Goal: Information Seeking & Learning: Learn about a topic

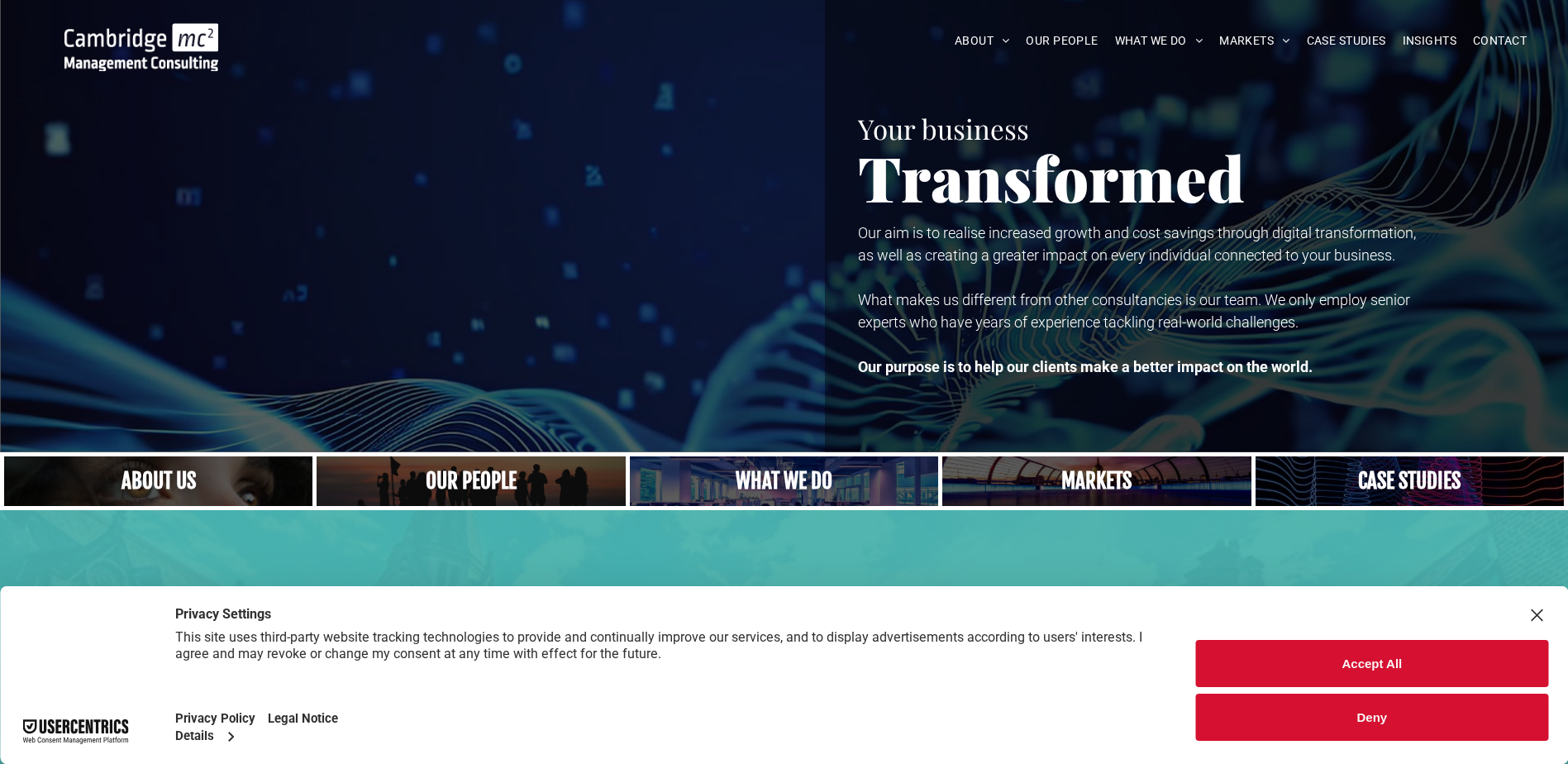
click at [154, 477] on link "Close up of woman's face, centered on her eyes" at bounding box center [158, 481] width 327 height 53
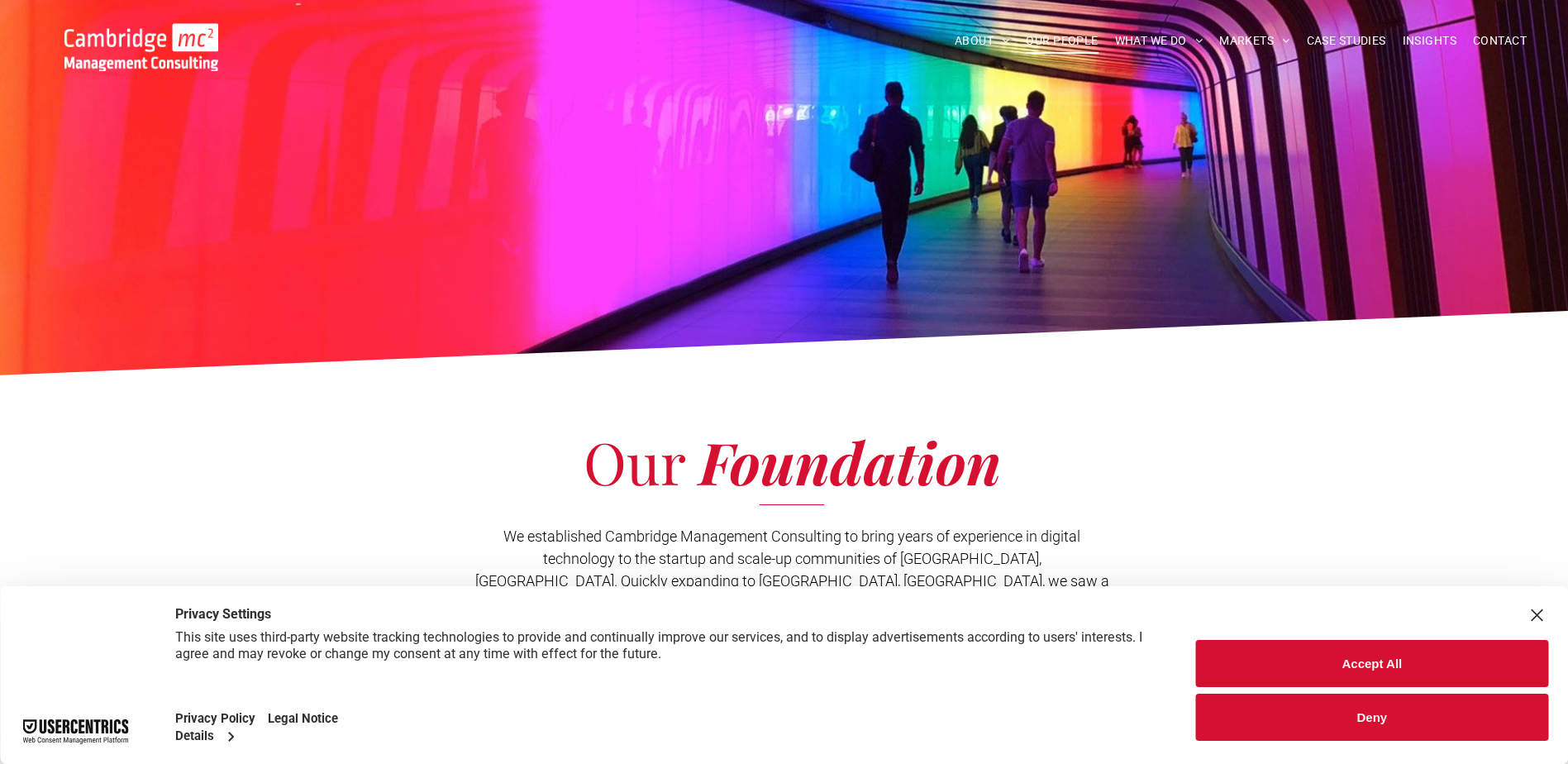
click at [1064, 36] on span "OUR PEOPLE" at bounding box center [1062, 40] width 72 height 25
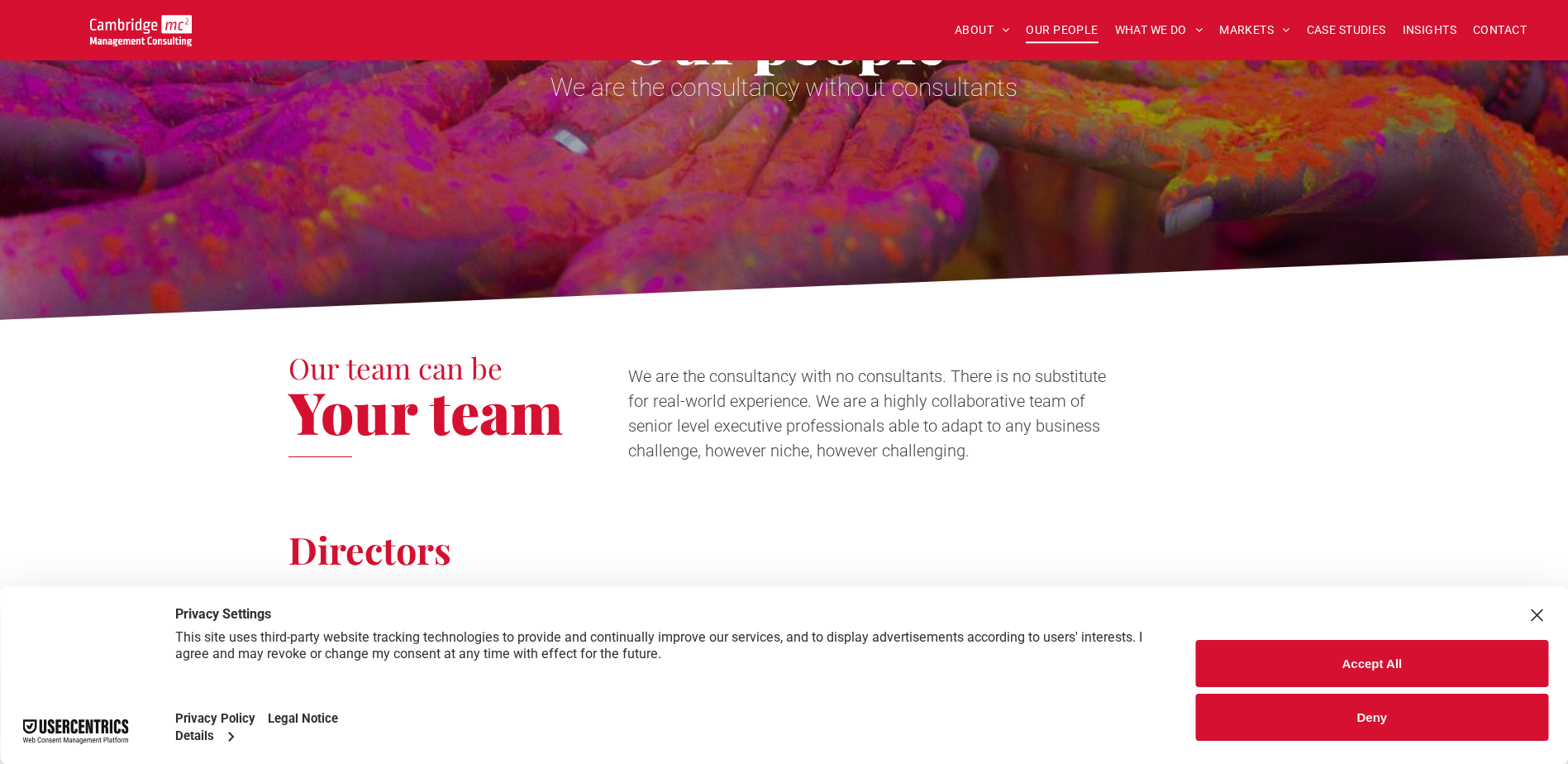
scroll to position [248, 0]
drag, startPoint x: 1360, startPoint y: 658, endPoint x: 1338, endPoint y: 655, distance: 22.2
click at [1360, 658] on button "Accept All" at bounding box center [1372, 664] width 352 height 47
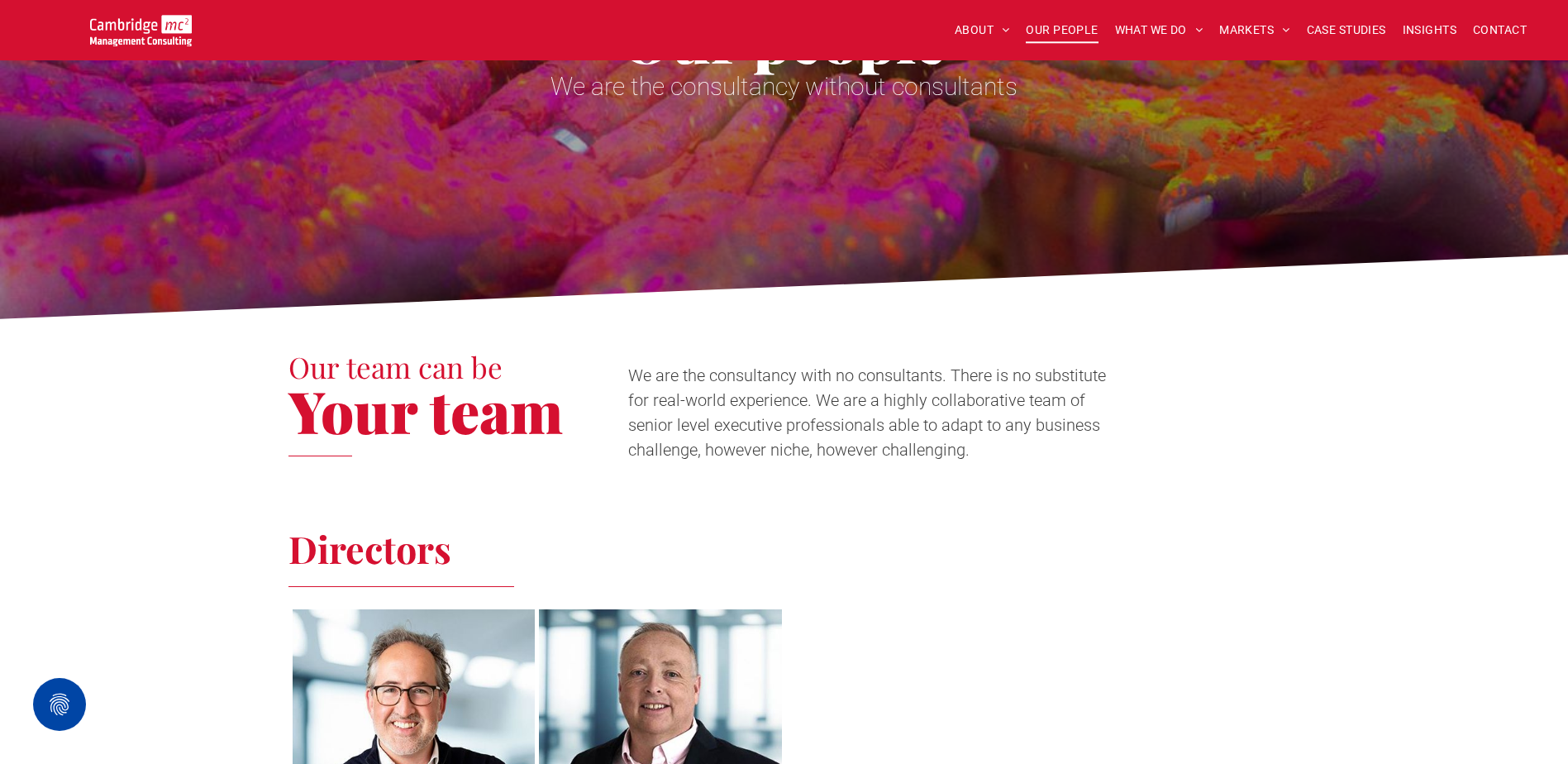
scroll to position [744, 0]
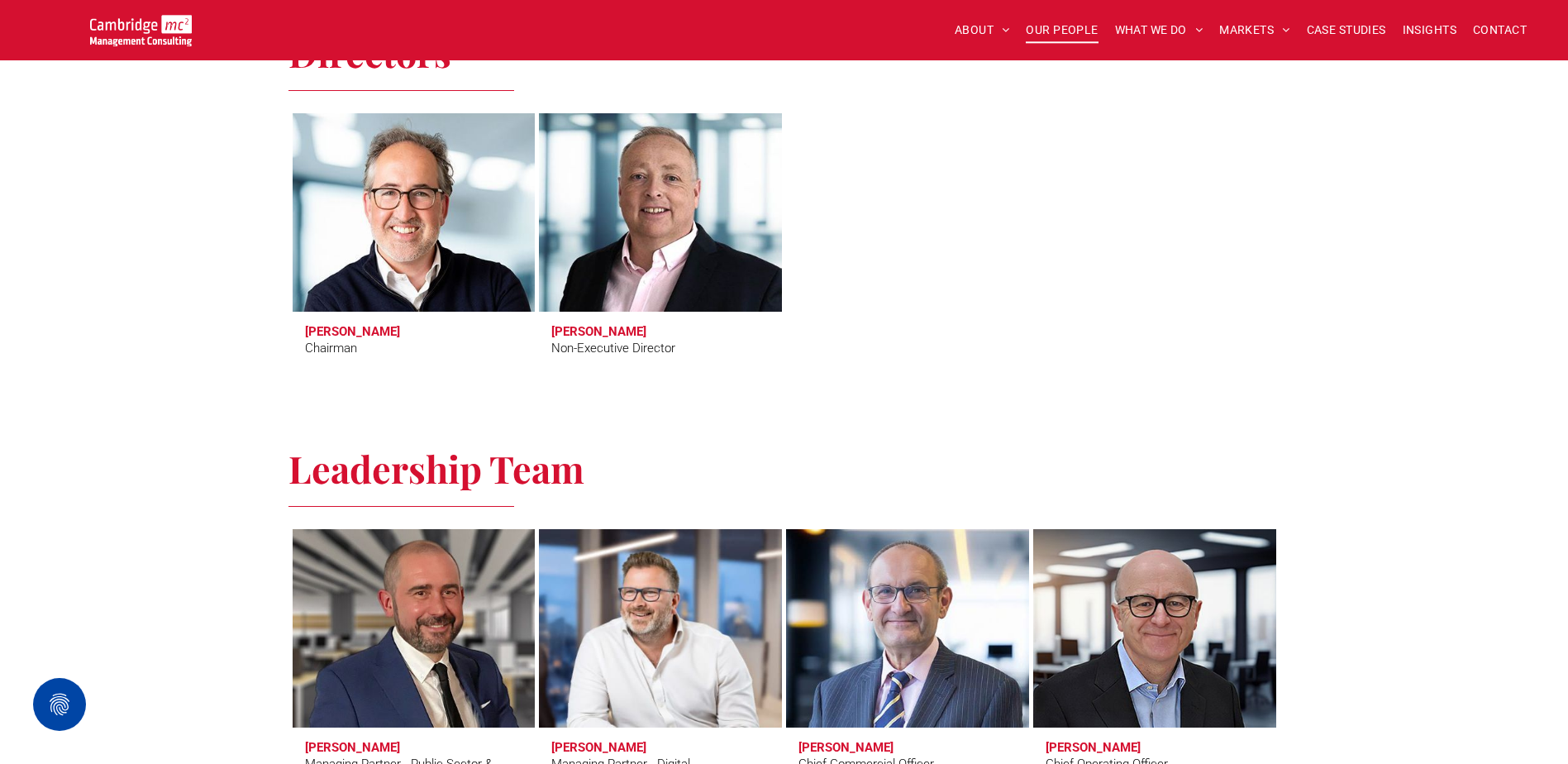
click at [409, 249] on link at bounding box center [413, 212] width 257 height 210
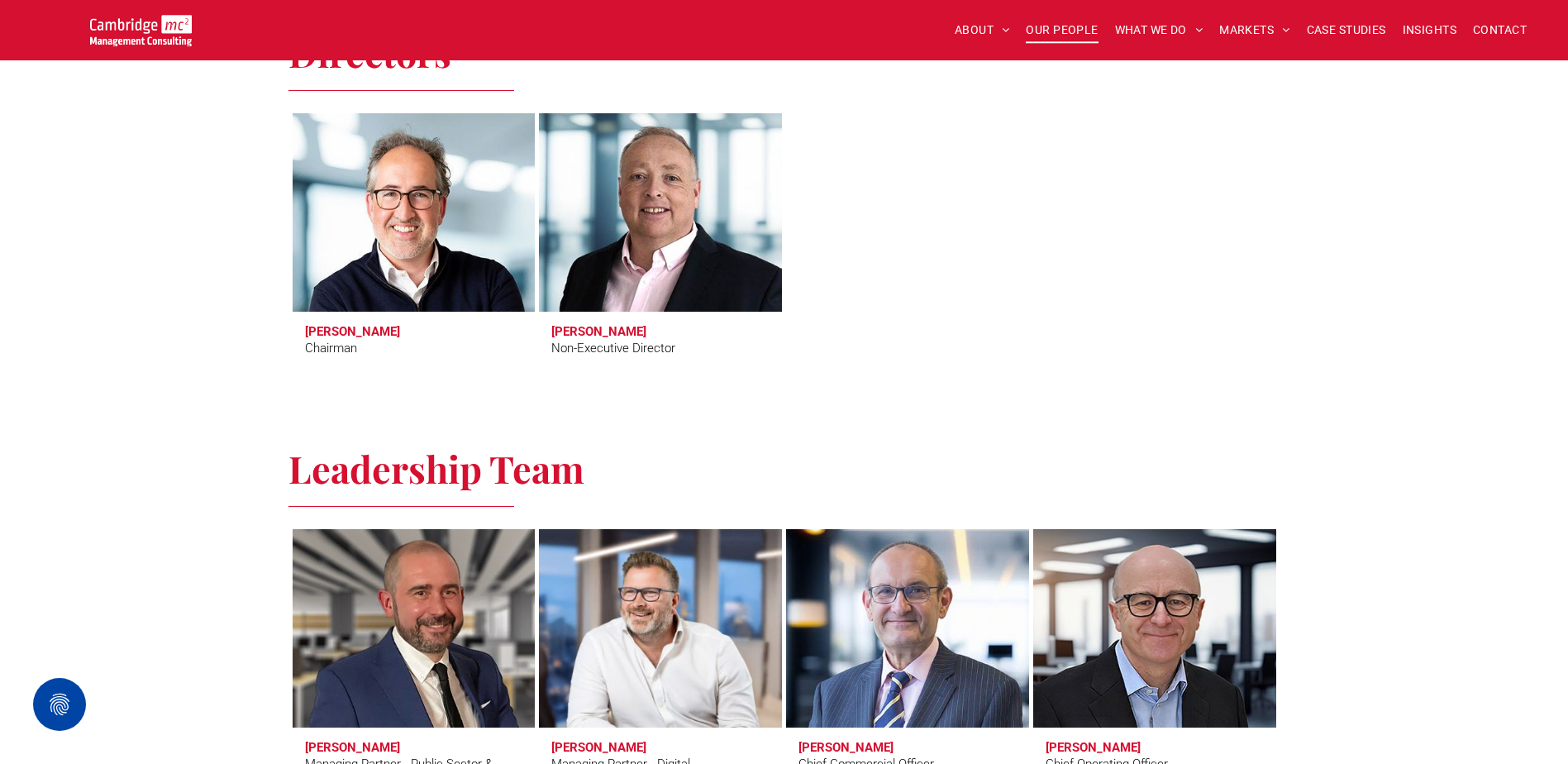
click at [1124, 588] on link at bounding box center [1154, 628] width 257 height 210
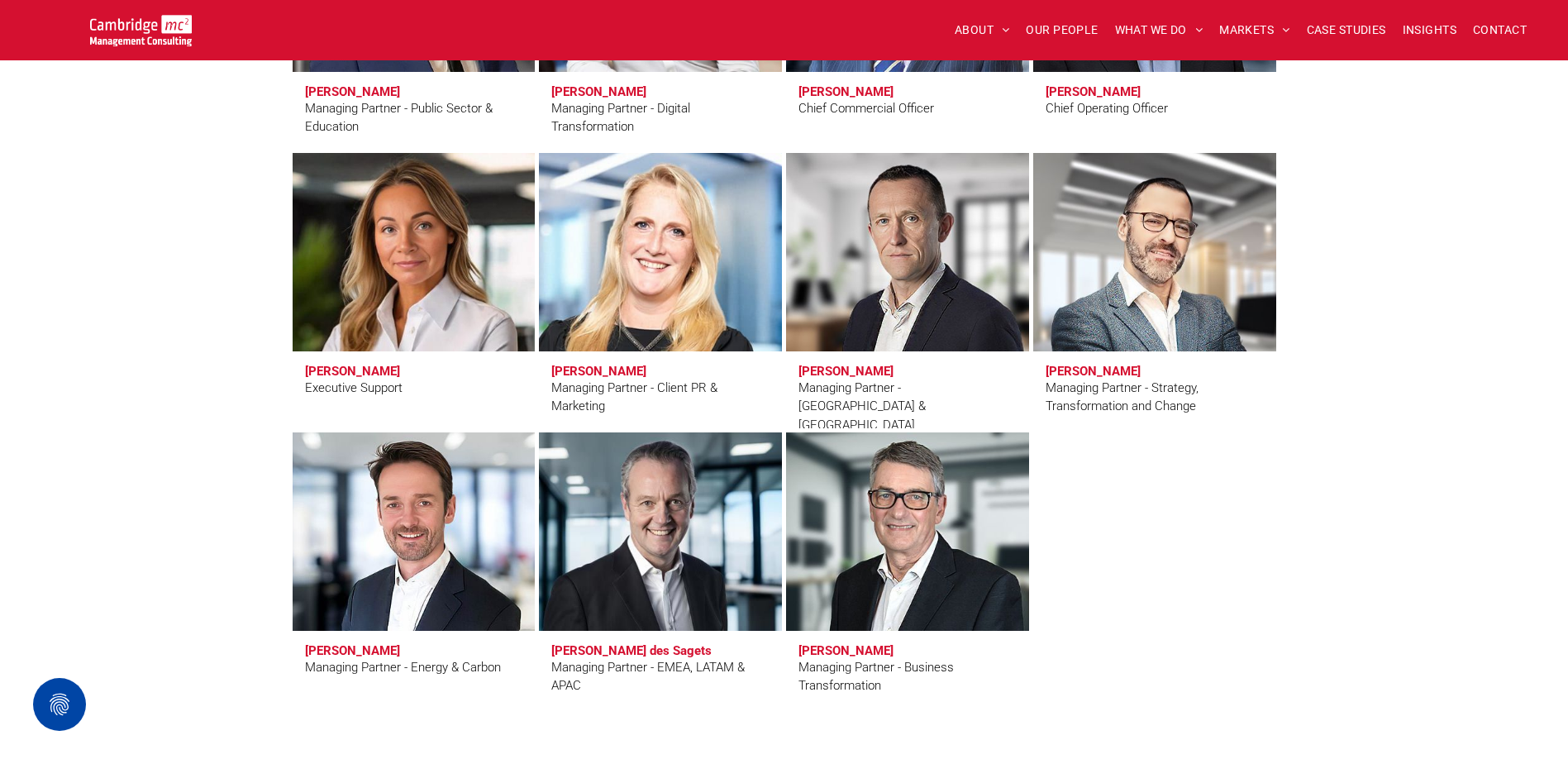
scroll to position [1405, 0]
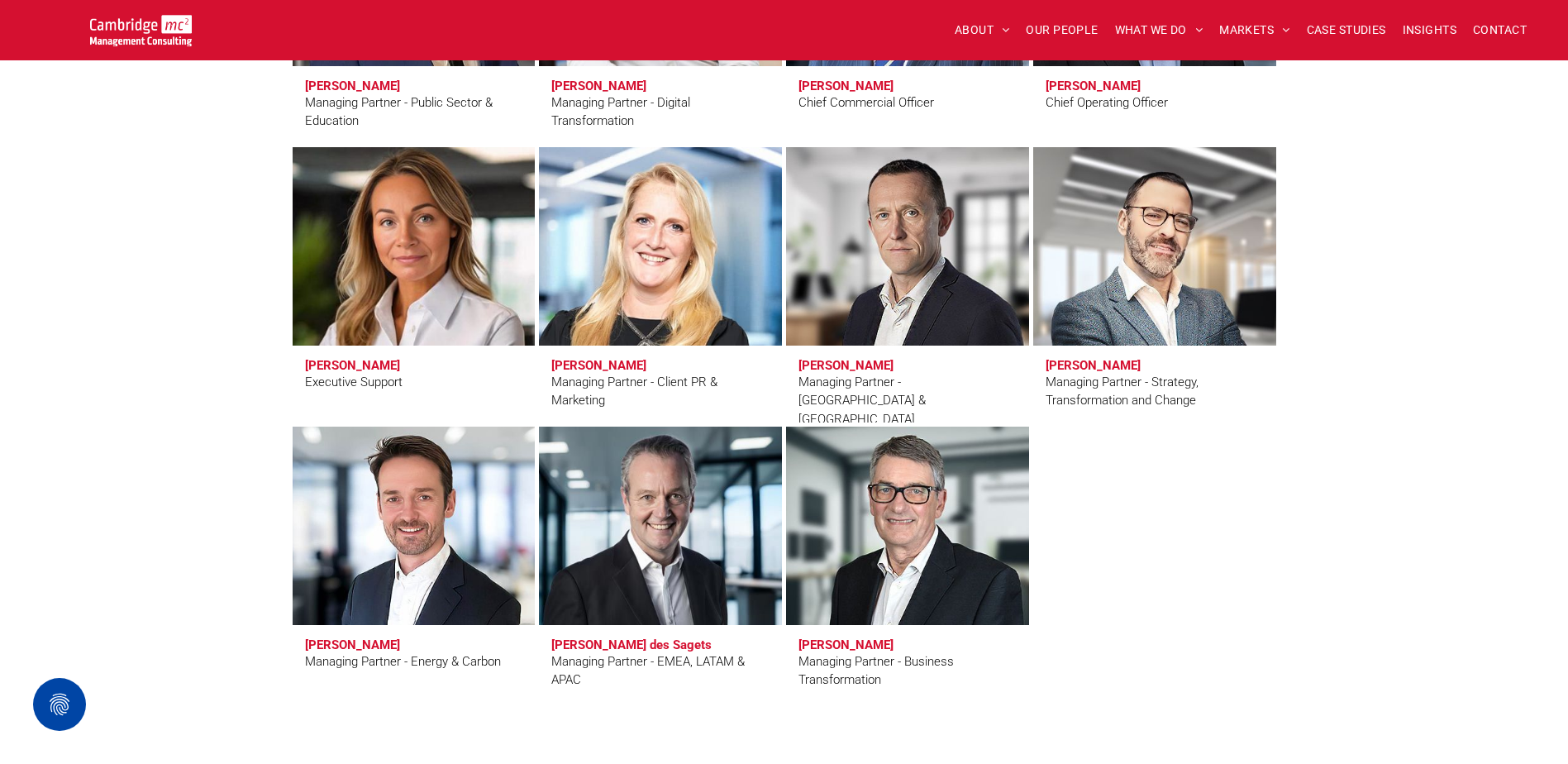
click at [363, 360] on h3 "[PERSON_NAME]" at bounding box center [352, 365] width 95 height 15
click at [390, 273] on link at bounding box center [413, 246] width 257 height 210
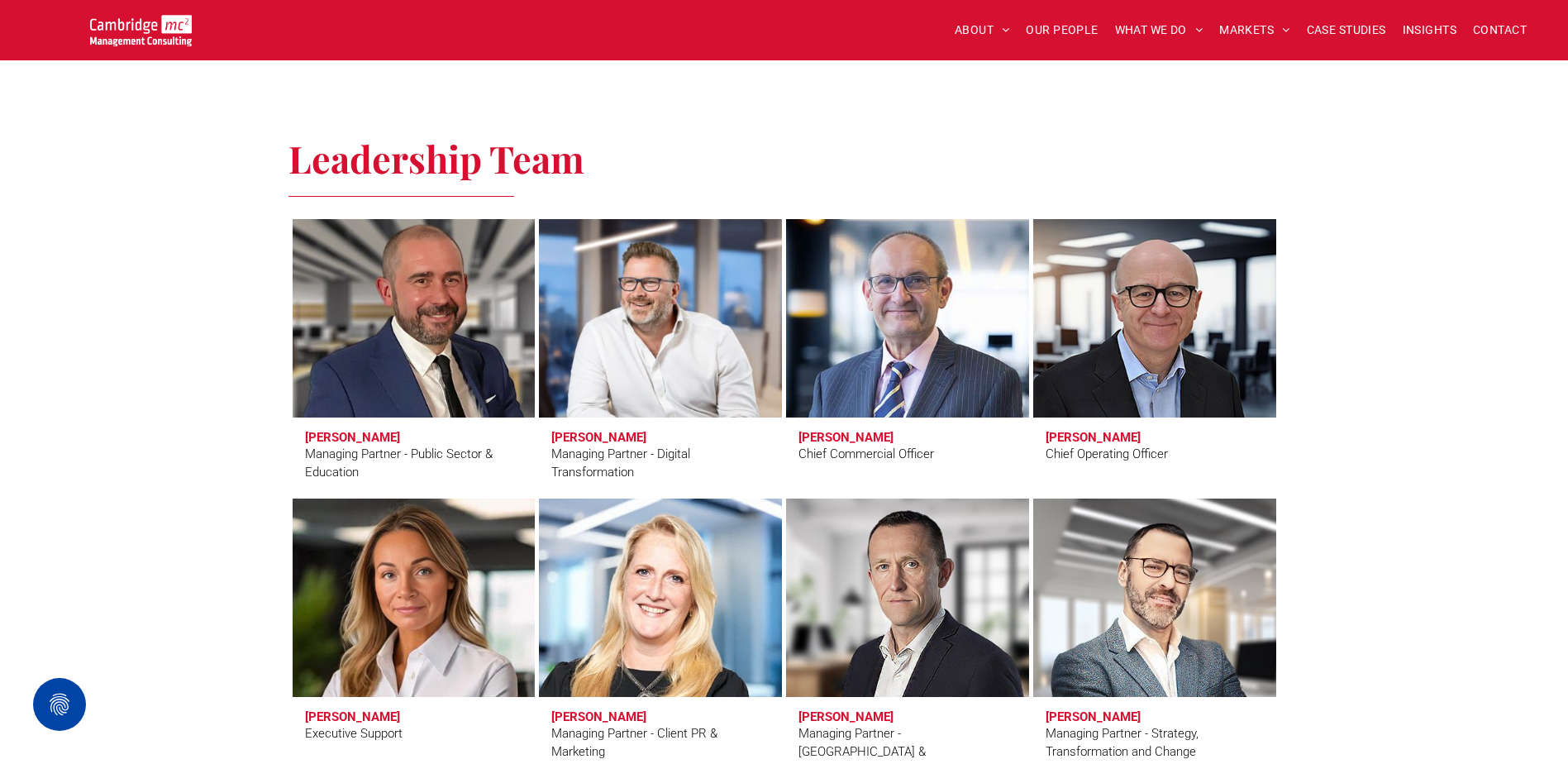
scroll to position [909, 0]
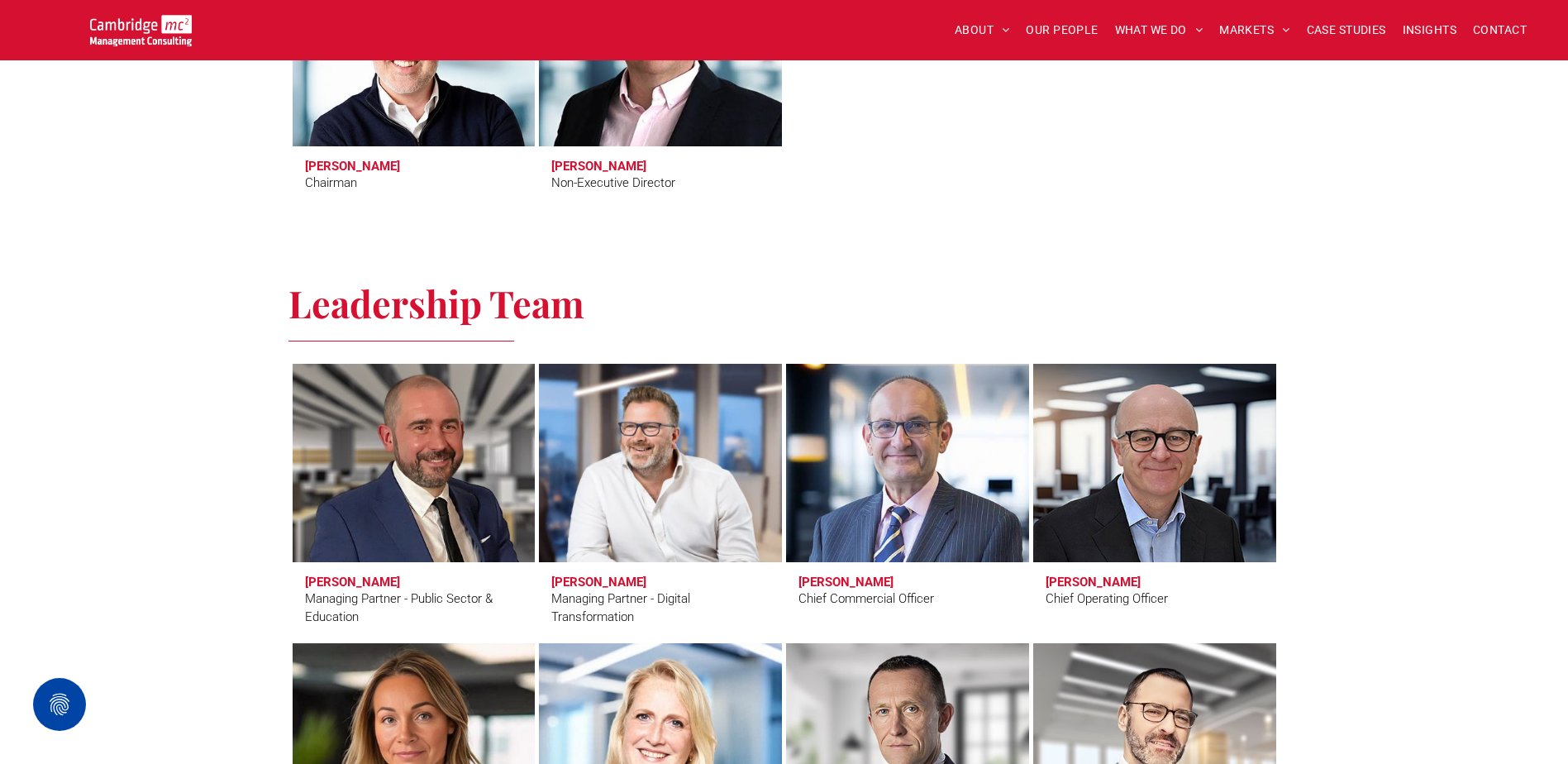
click at [663, 85] on link at bounding box center [660, 47] width 257 height 210
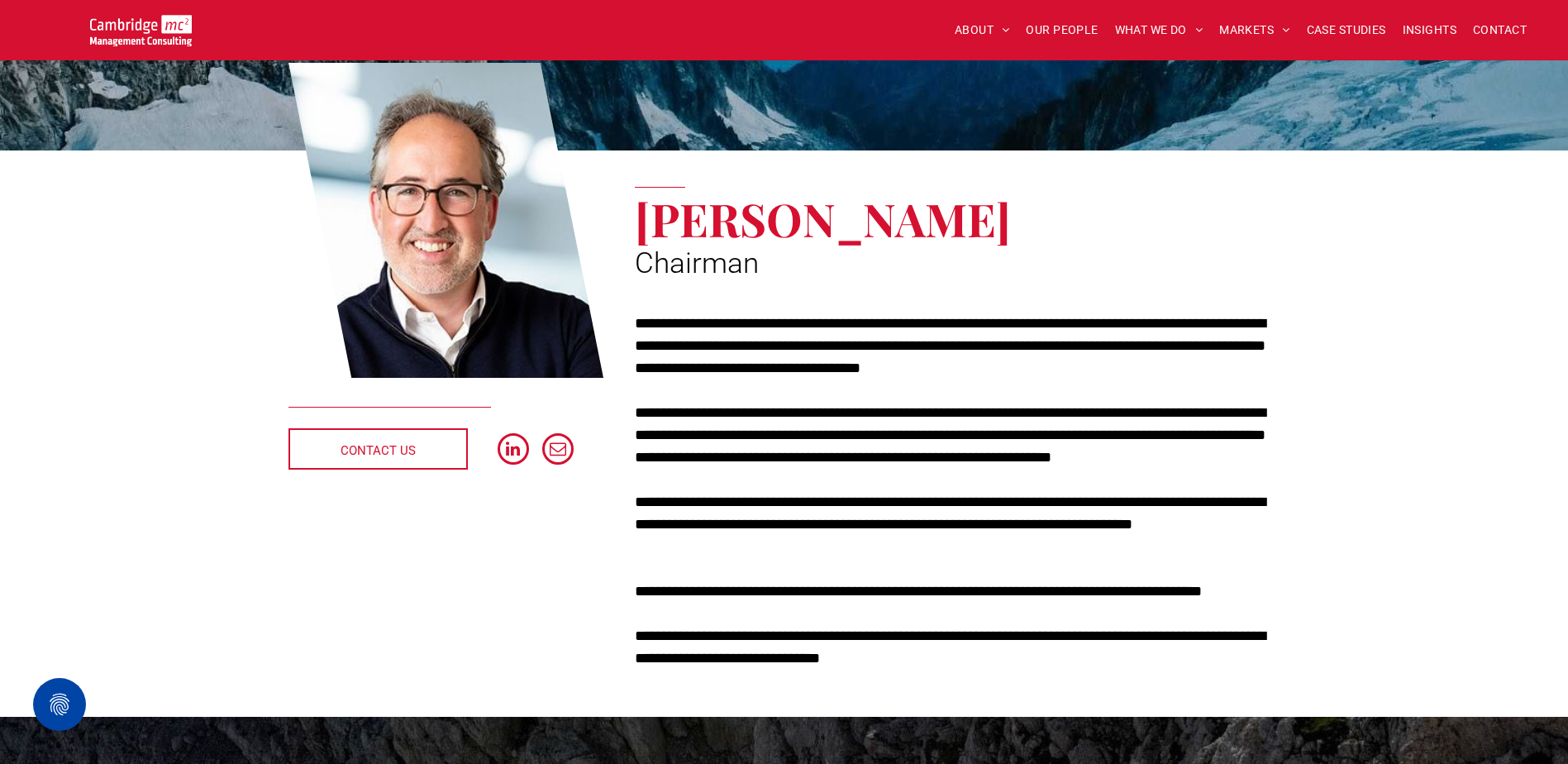
scroll to position [165, 0]
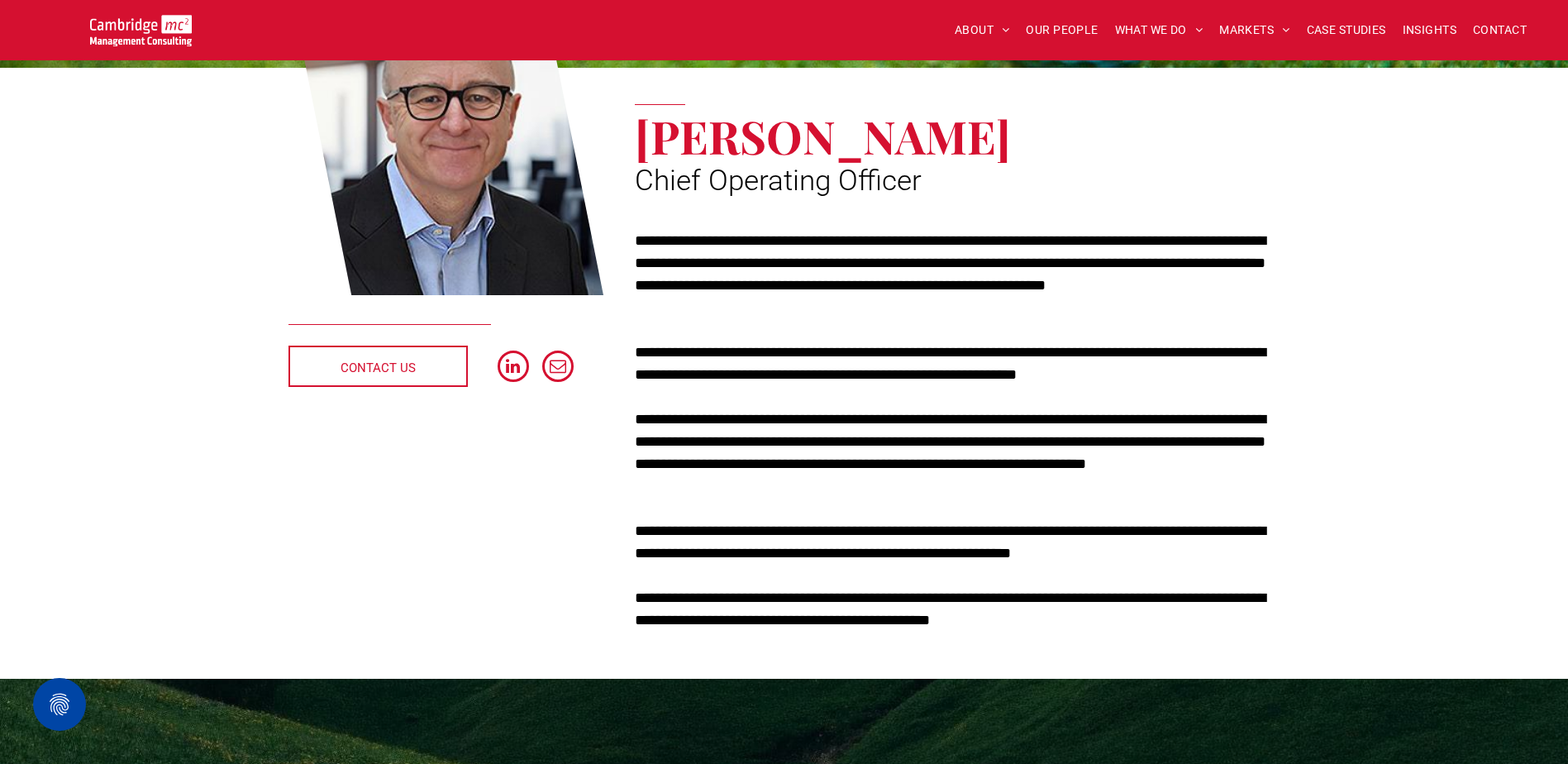
scroll to position [248, 0]
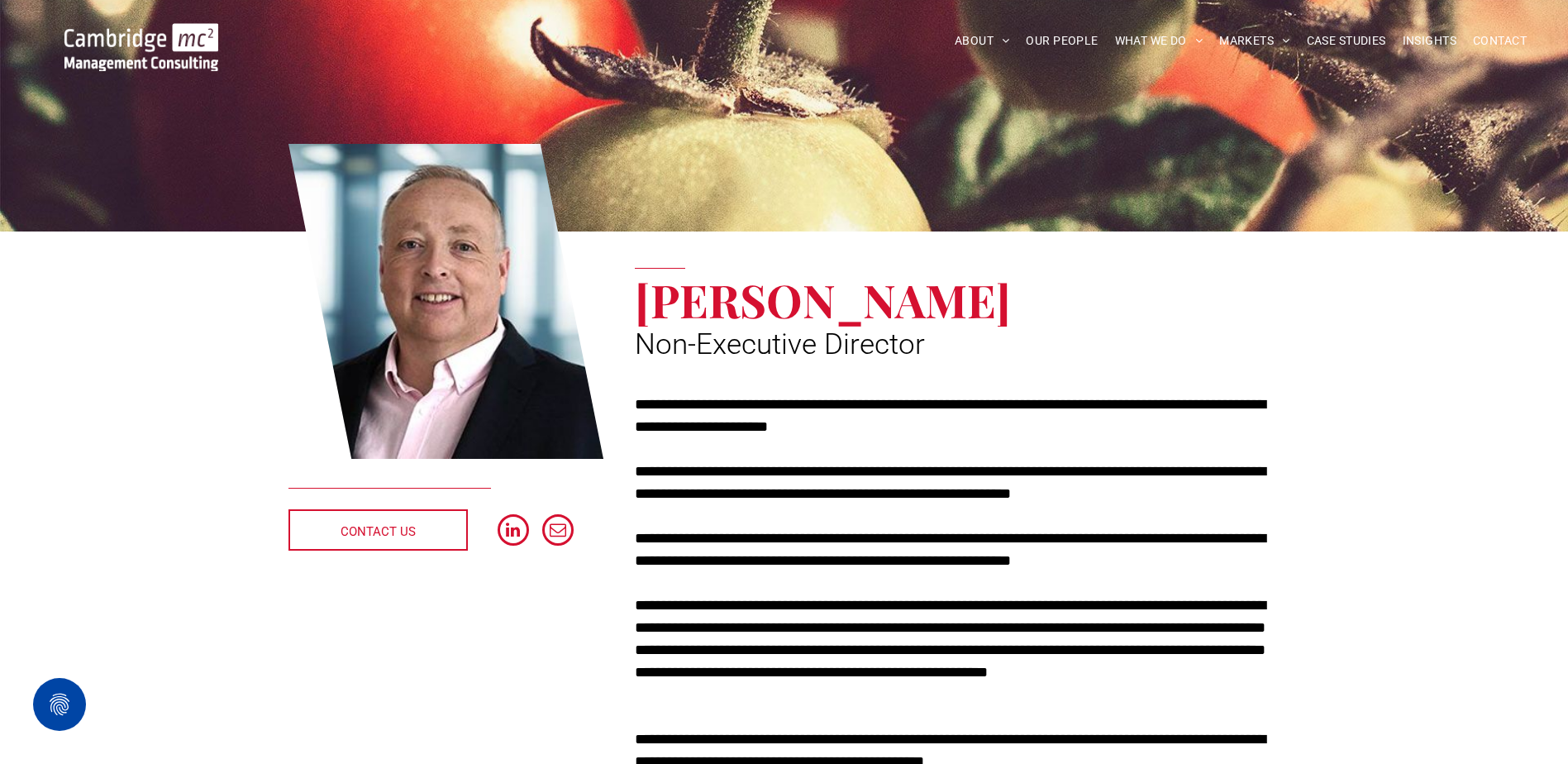
scroll to position [165, 0]
